Goal: Task Accomplishment & Management: Complete application form

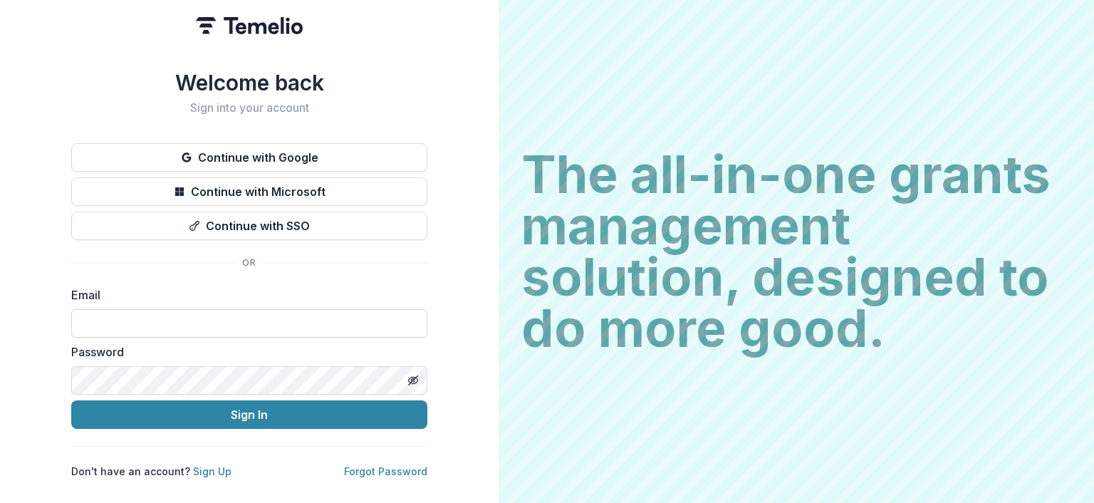
click at [88, 316] on input at bounding box center [249, 323] width 356 height 29
type input "**********"
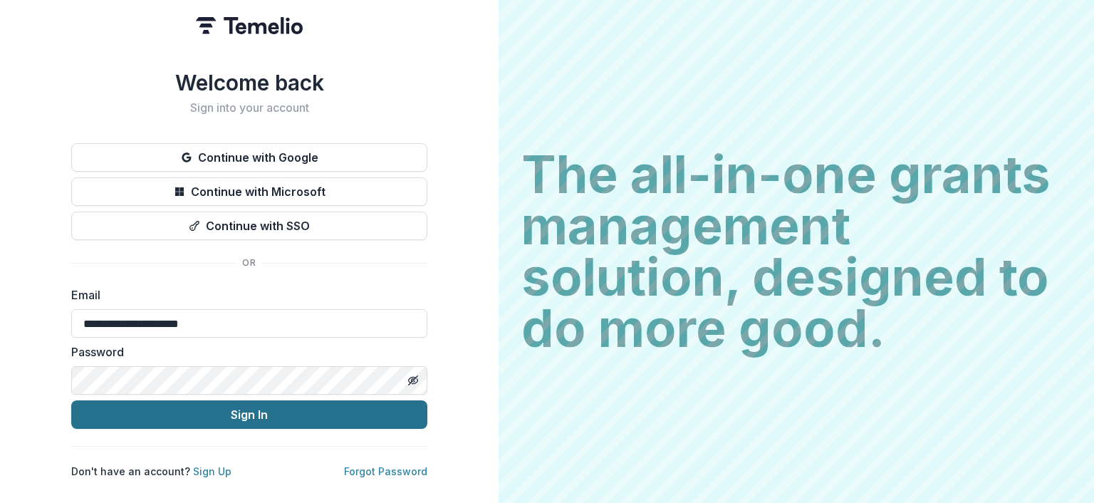
click at [175, 409] on button "Sign In" at bounding box center [249, 414] width 356 height 29
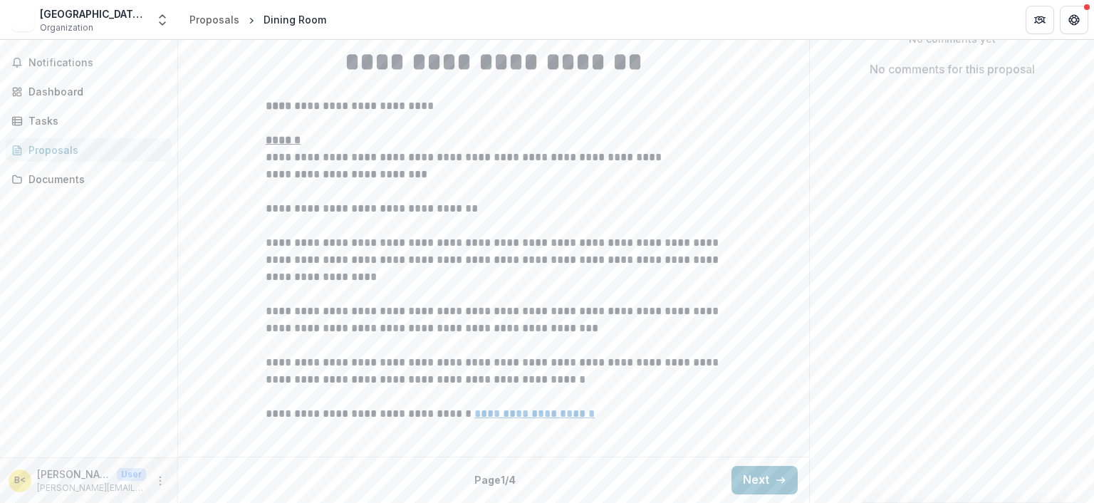
scroll to position [428, 0]
click at [755, 475] on button "Next" at bounding box center [765, 480] width 66 height 29
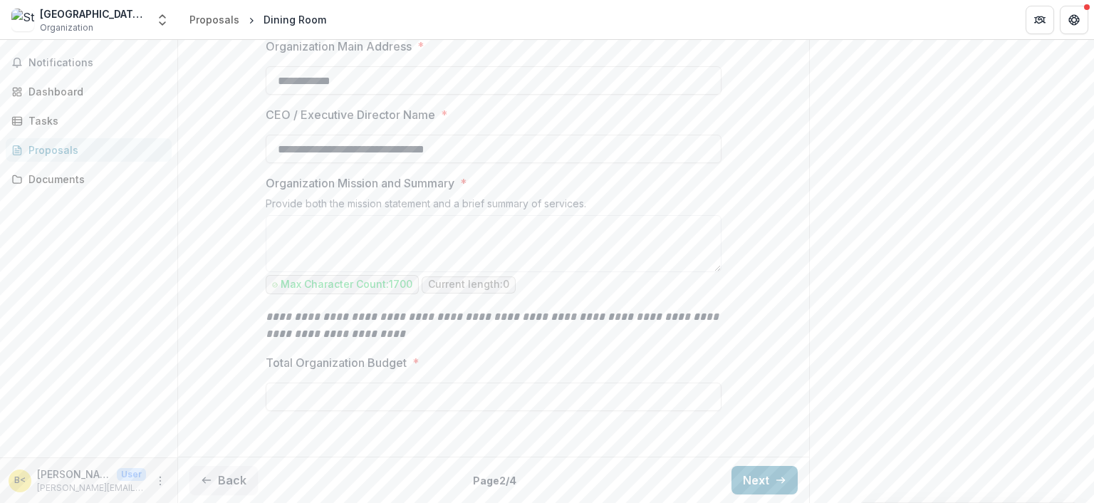
scroll to position [514, 0]
click at [742, 470] on button "Next" at bounding box center [765, 480] width 66 height 29
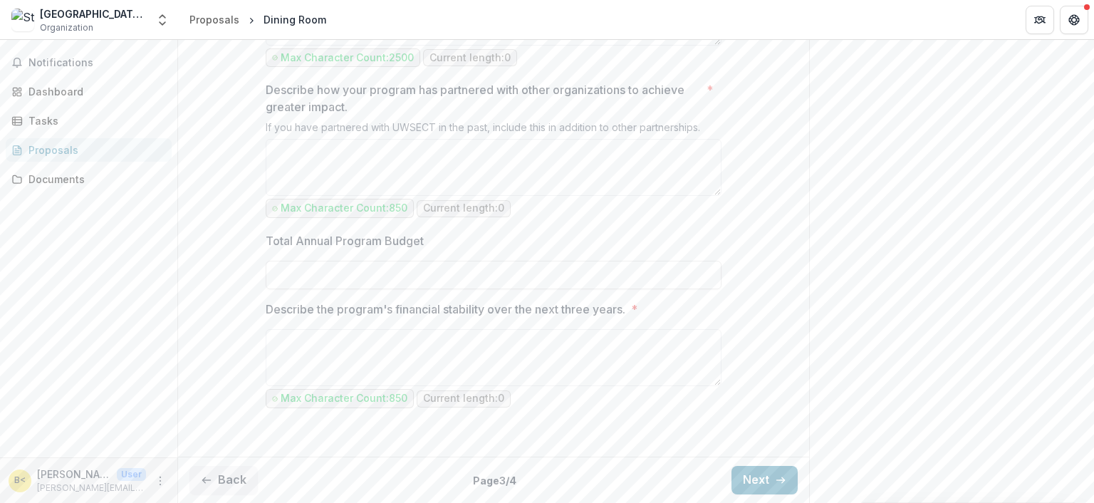
scroll to position [1511, 0]
click at [775, 480] on icon "button" at bounding box center [780, 480] width 11 height 11
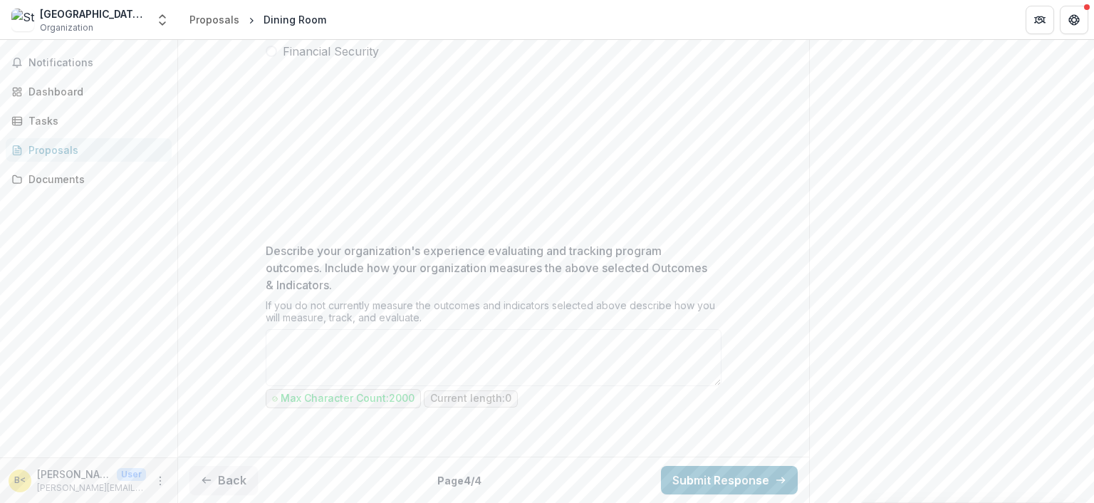
scroll to position [601, 0]
click at [203, 479] on polyline "button" at bounding box center [203, 480] width 3 height 6
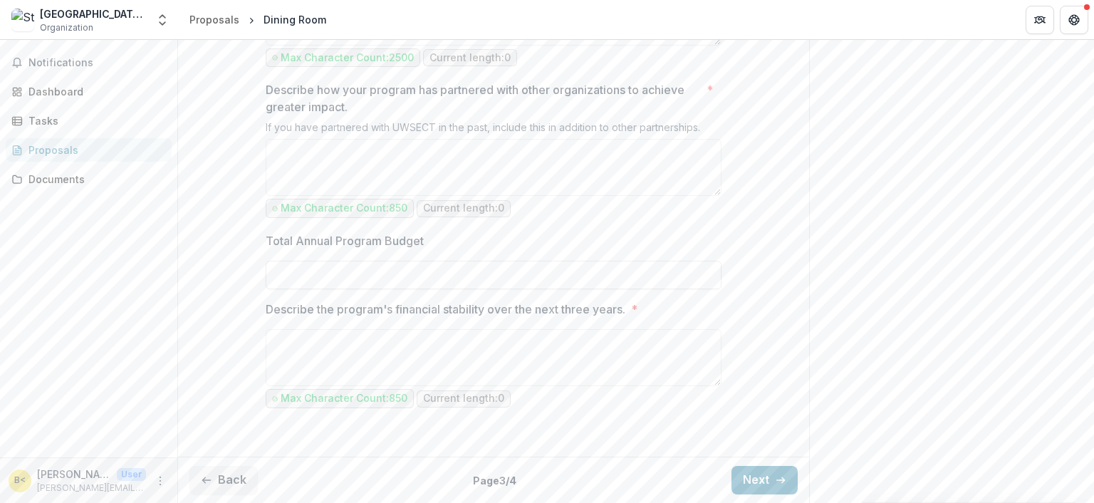
scroll to position [1511, 0]
click at [214, 472] on button "Back" at bounding box center [224, 480] width 68 height 29
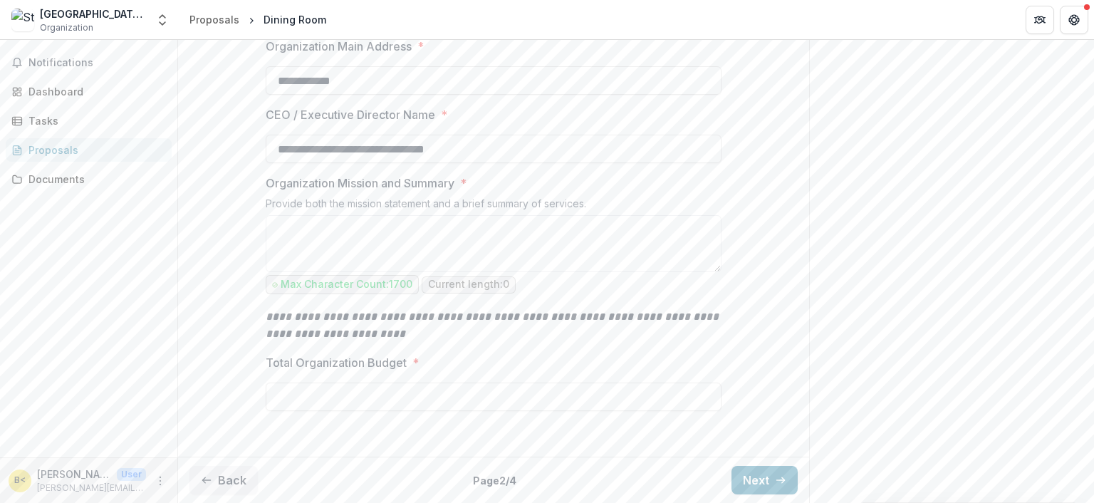
scroll to position [514, 0]
click at [219, 484] on button "Back" at bounding box center [224, 480] width 68 height 29
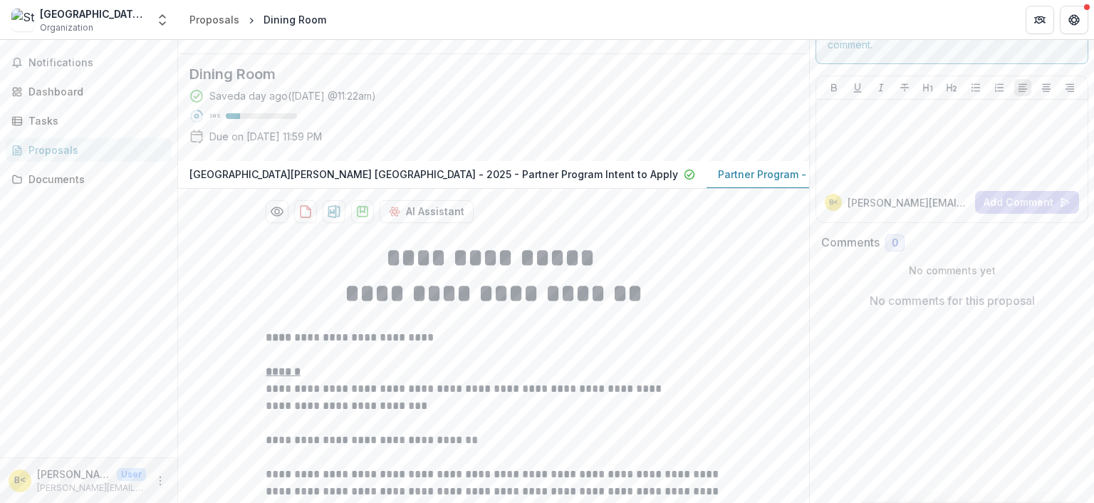
scroll to position [214, 0]
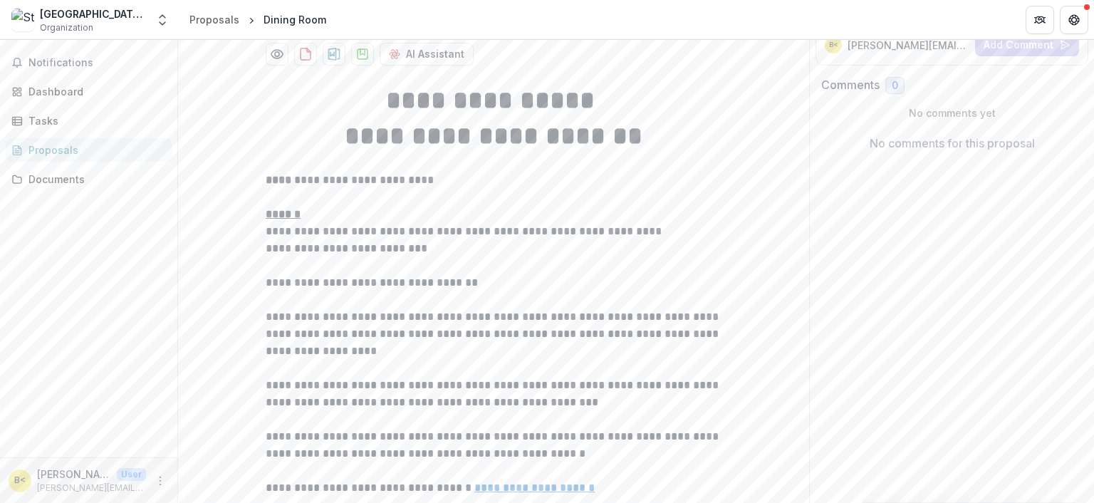
click at [721, 24] on p "Partner Program - Admissions Application" at bounding box center [821, 16] width 207 height 15
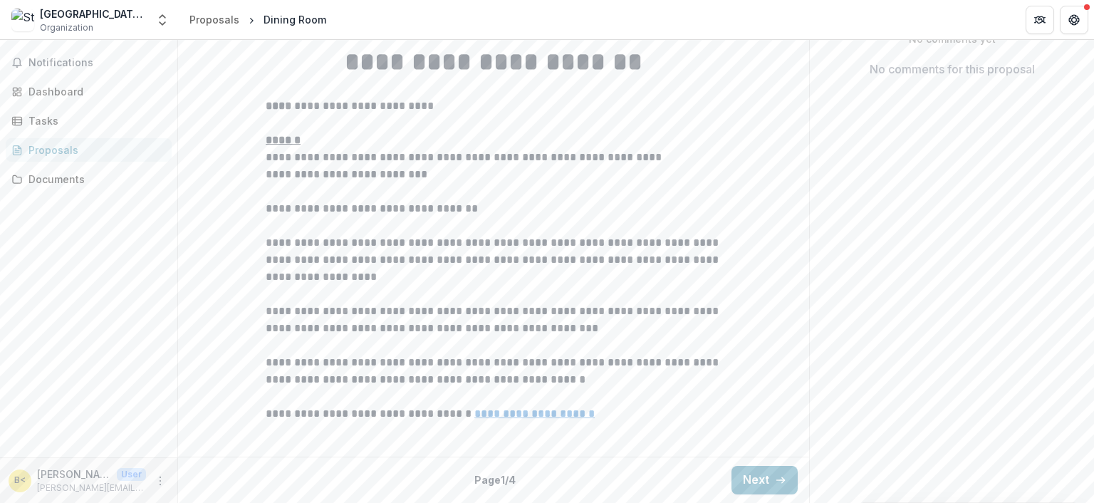
scroll to position [428, 0]
click at [756, 475] on button "Next" at bounding box center [765, 480] width 66 height 29
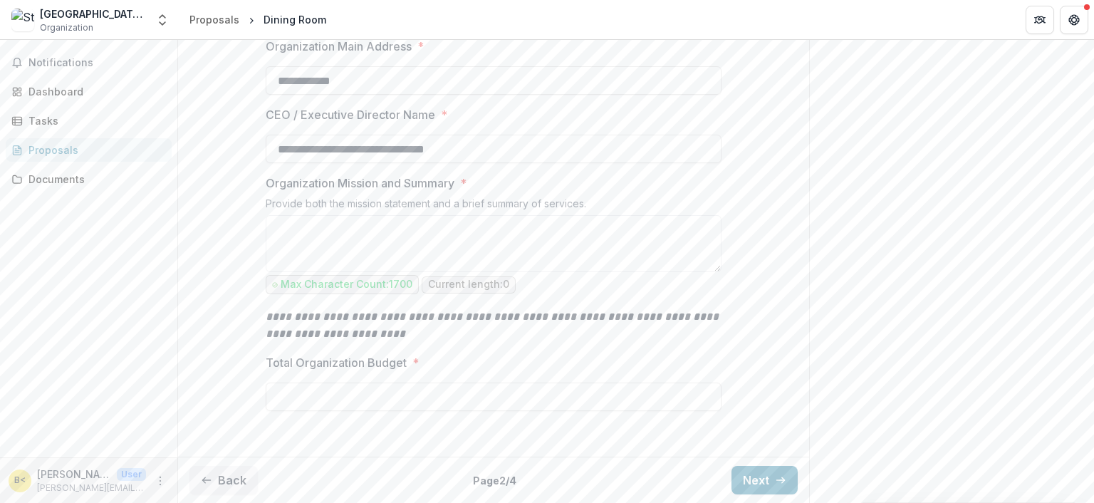
scroll to position [514, 0]
click at [762, 475] on button "Next" at bounding box center [765, 480] width 66 height 29
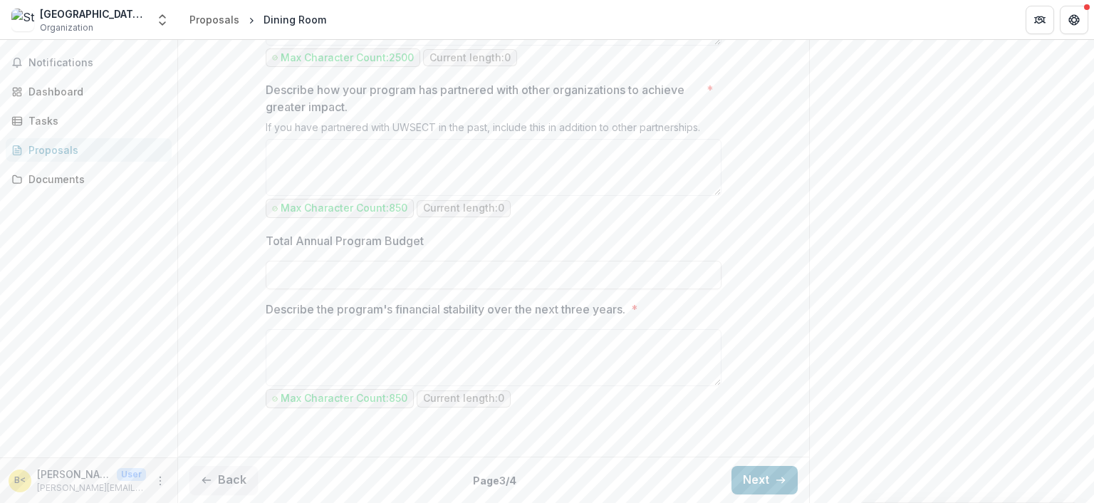
scroll to position [1511, 0]
click at [757, 475] on button "Next" at bounding box center [765, 480] width 66 height 29
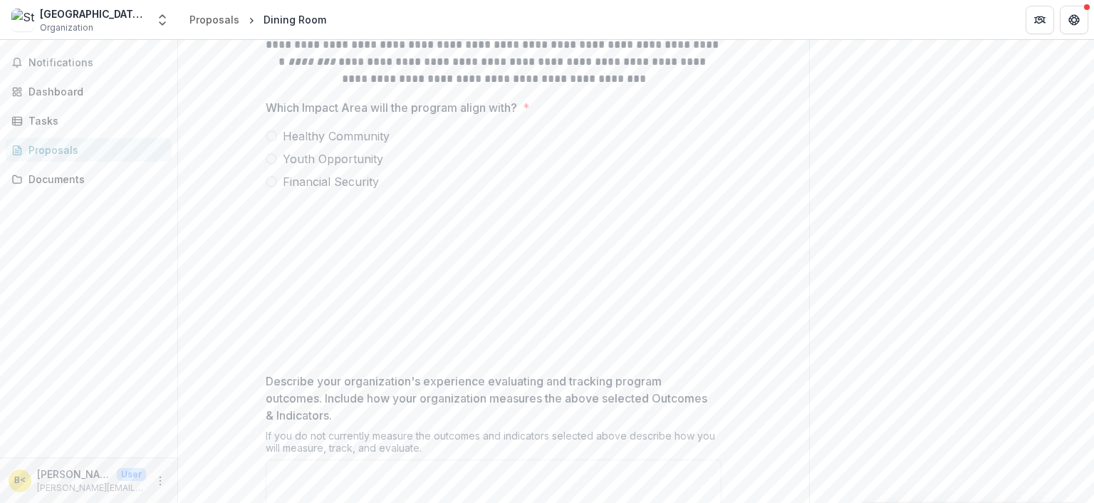
scroll to position [316, 0]
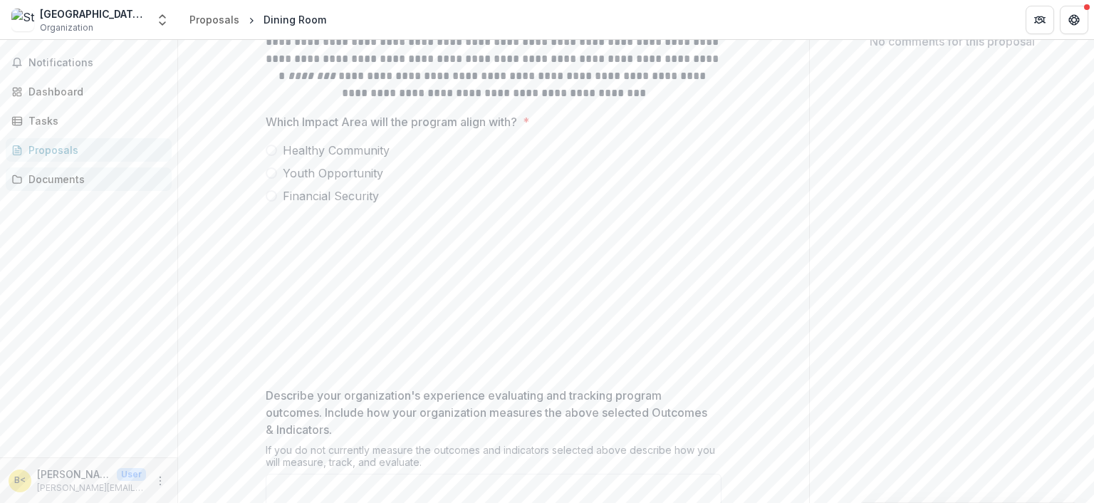
click at [56, 172] on div "Documents" at bounding box center [95, 179] width 132 height 15
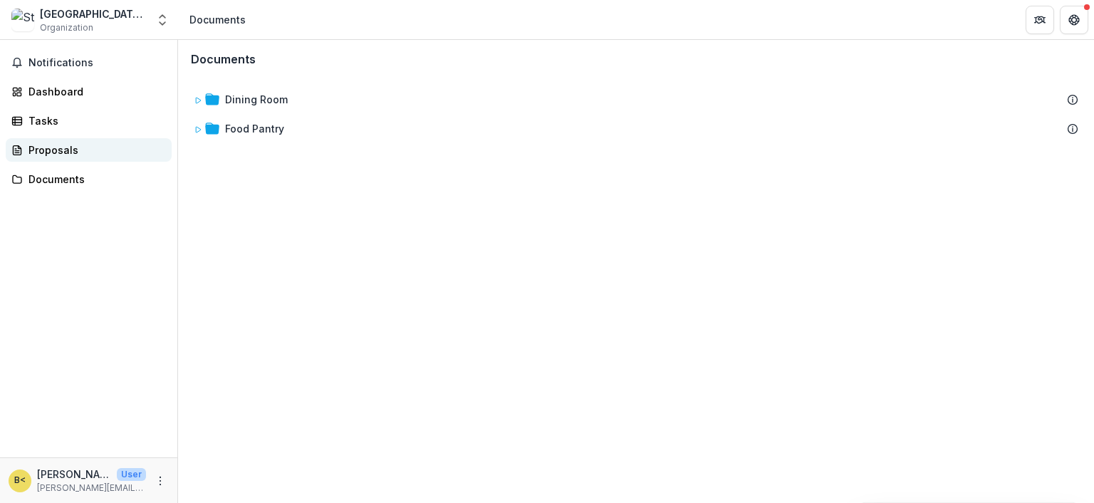
click at [29, 147] on div "Proposals" at bounding box center [95, 150] width 132 height 15
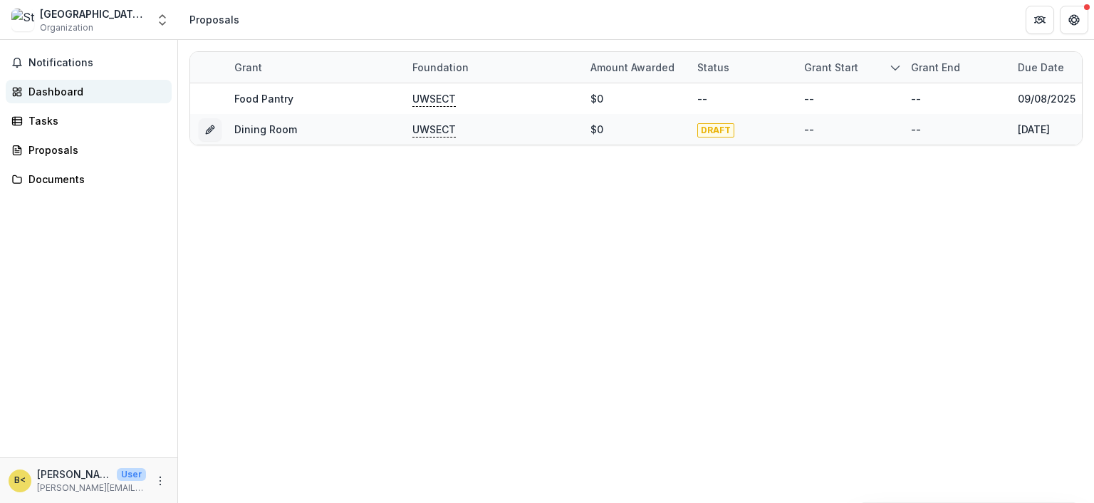
click at [48, 86] on div "Dashboard" at bounding box center [95, 91] width 132 height 15
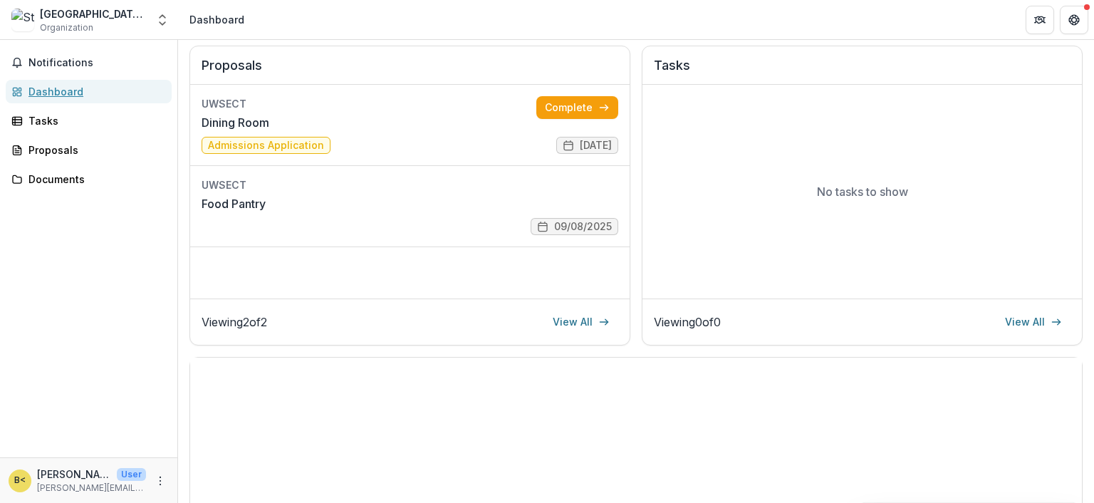
scroll to position [45, 0]
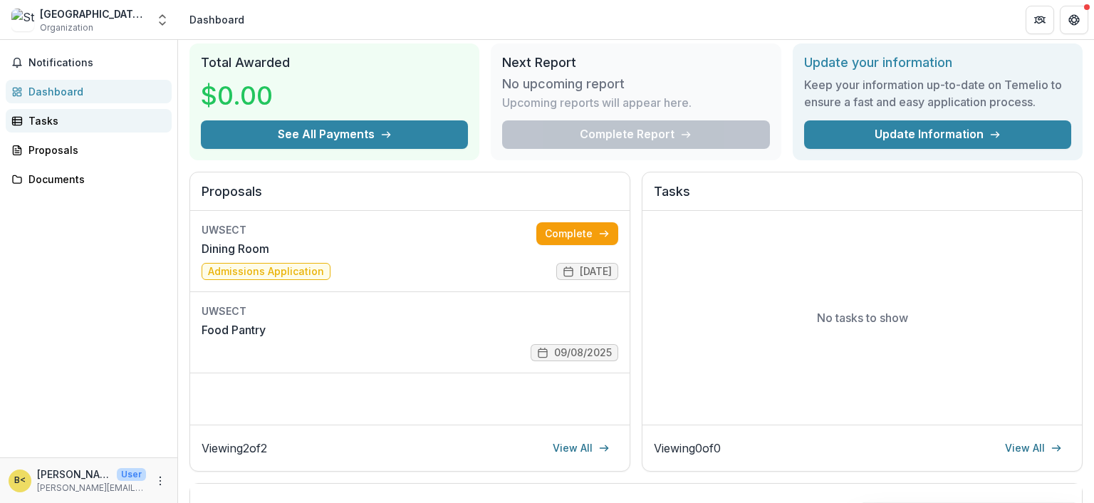
click at [48, 122] on div "Tasks" at bounding box center [95, 120] width 132 height 15
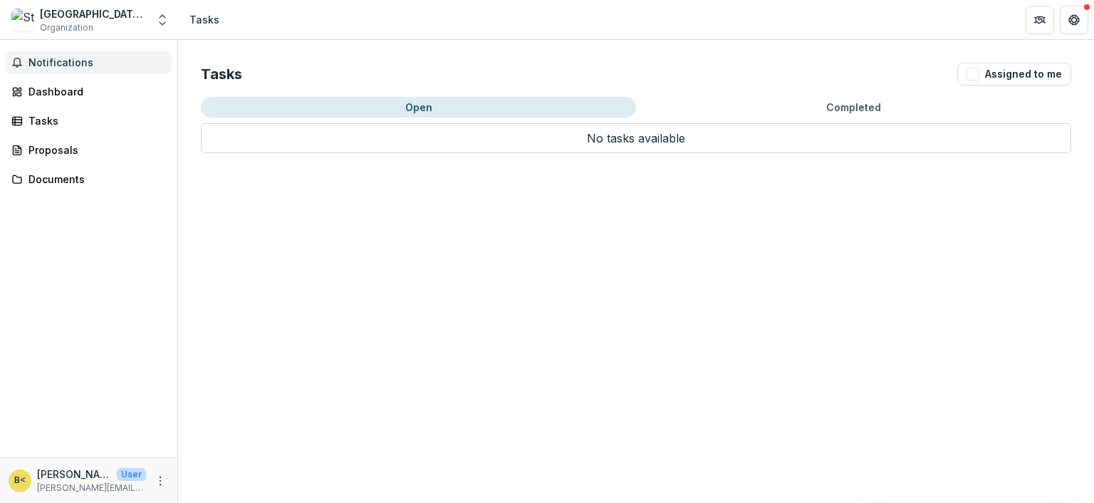
click at [65, 66] on span "Notifications" at bounding box center [98, 63] width 138 height 12
click at [262, 312] on div "Tasks Assigned to me Open Completed No tasks available No tasks available" at bounding box center [636, 271] width 916 height 463
click at [61, 90] on div "Dashboard" at bounding box center [95, 91] width 132 height 15
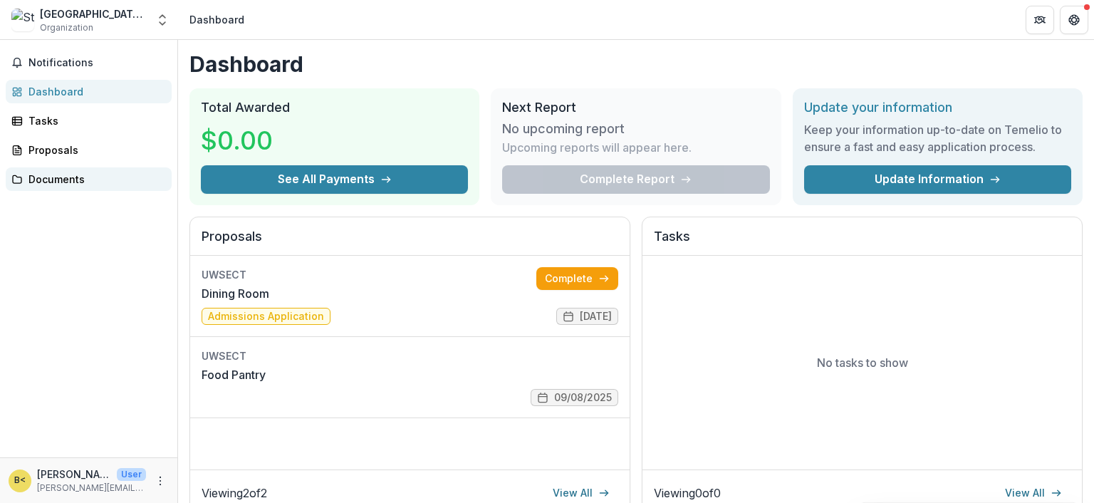
click at [58, 179] on div "Documents" at bounding box center [95, 179] width 132 height 15
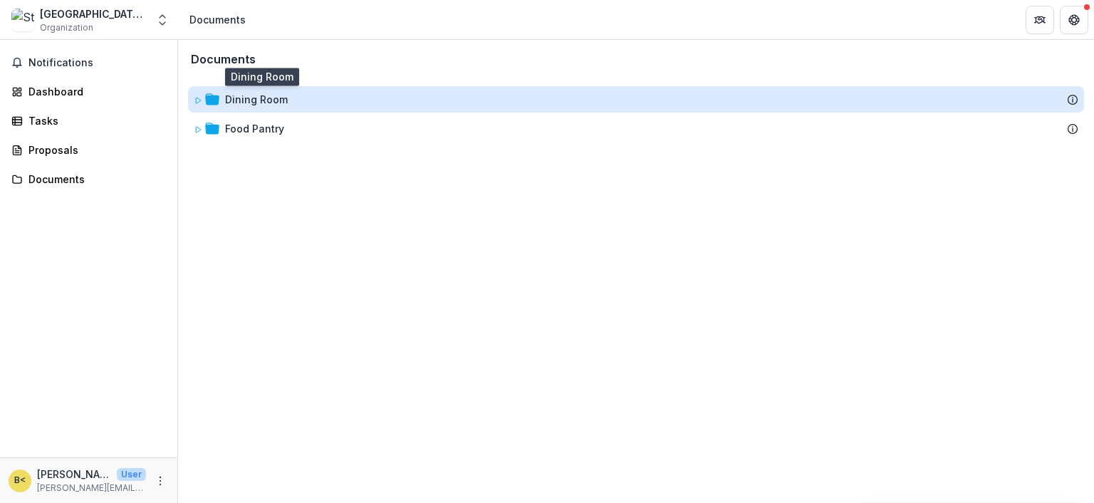
click at [281, 95] on div "Dining Room" at bounding box center [256, 99] width 63 height 15
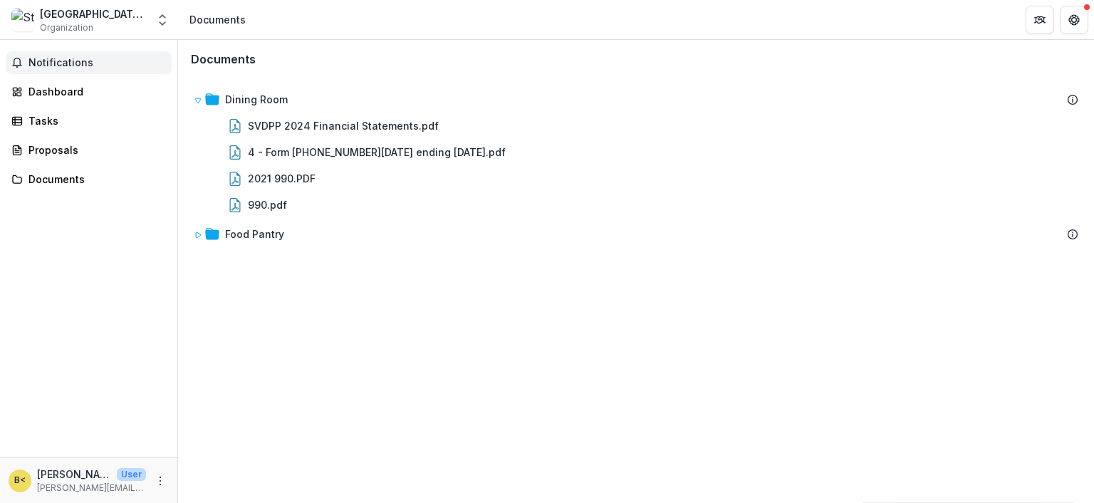
click at [42, 62] on span "Notifications" at bounding box center [98, 63] width 138 height 12
click at [50, 91] on div "Dashboard" at bounding box center [95, 91] width 132 height 15
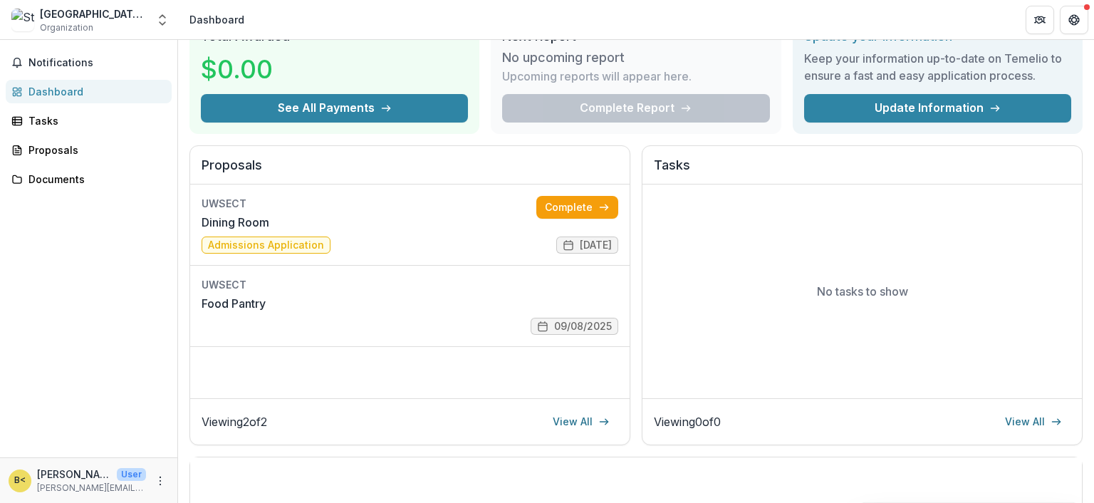
scroll to position [285, 0]
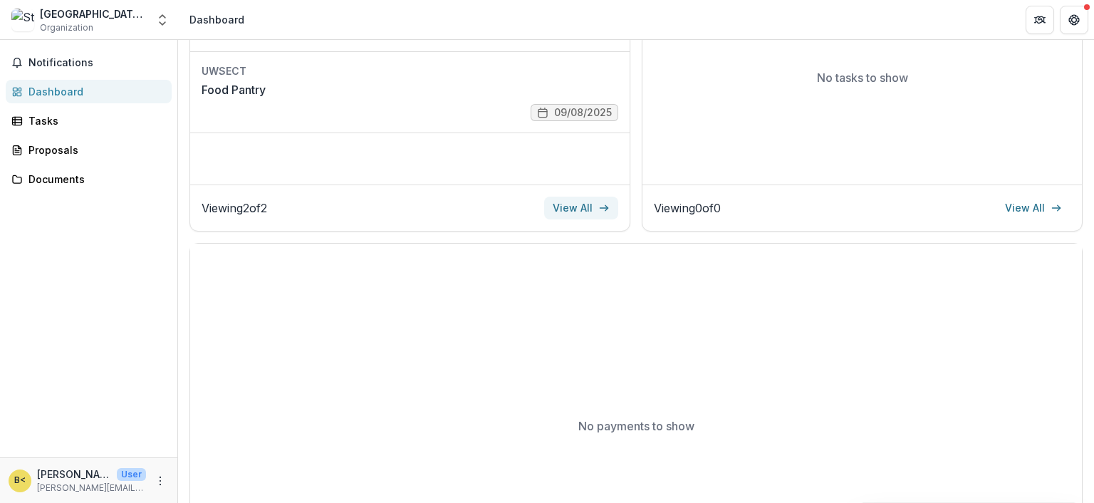
click at [581, 206] on link "View All" at bounding box center [581, 208] width 74 height 23
